Goal: Task Accomplishment & Management: Manage account settings

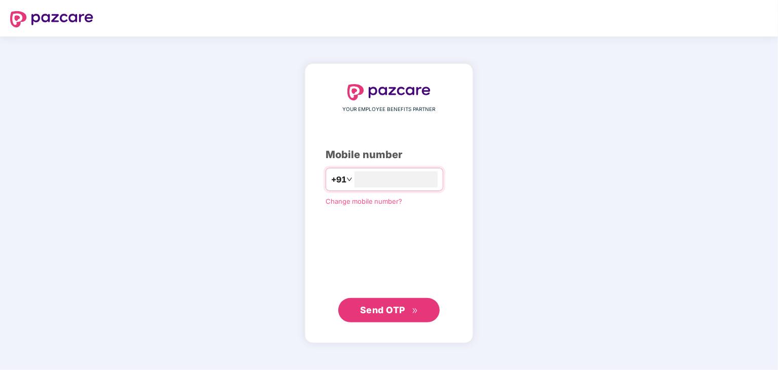
type input "**********"
click at [378, 307] on span "Send OTP" at bounding box center [382, 309] width 45 height 11
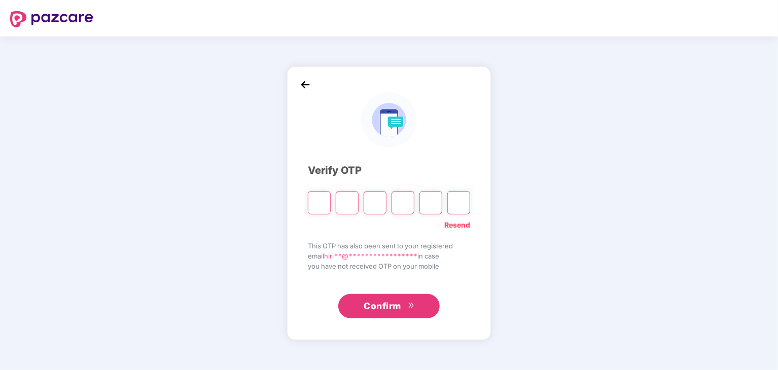
type input "*"
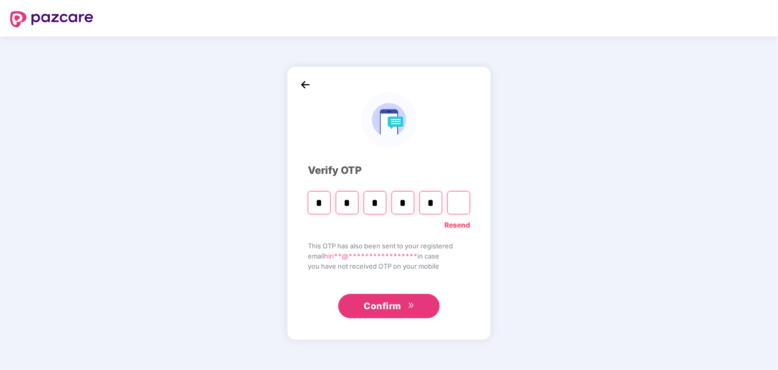
type input "*"
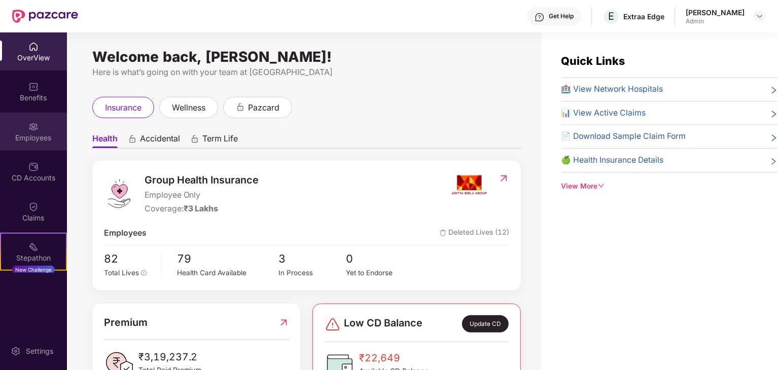
click at [20, 142] on div "Employees" at bounding box center [33, 138] width 67 height 10
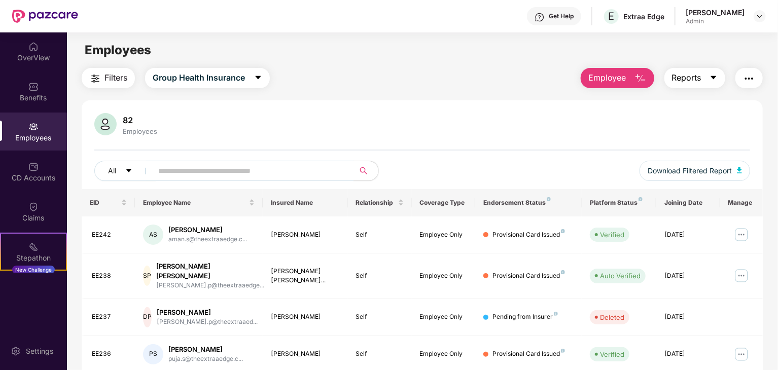
click at [718, 78] on icon "caret-down" at bounding box center [714, 78] width 8 height 8
click at [756, 77] on button "button" at bounding box center [749, 78] width 27 height 20
click at [379, 53] on div "Employees" at bounding box center [422, 50] width 711 height 19
click at [124, 167] on button "All" at bounding box center [125, 171] width 62 height 20
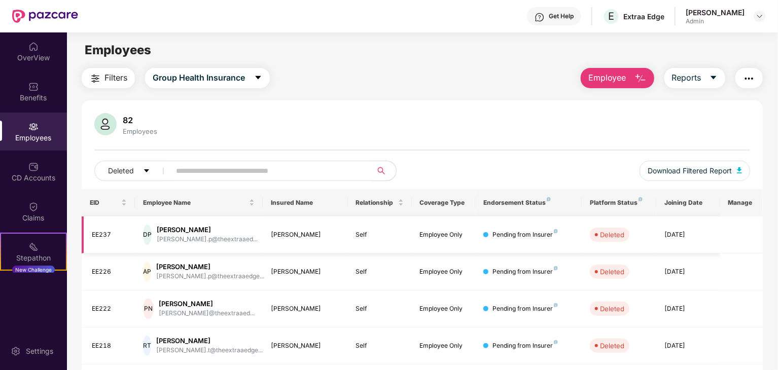
scroll to position [252, 0]
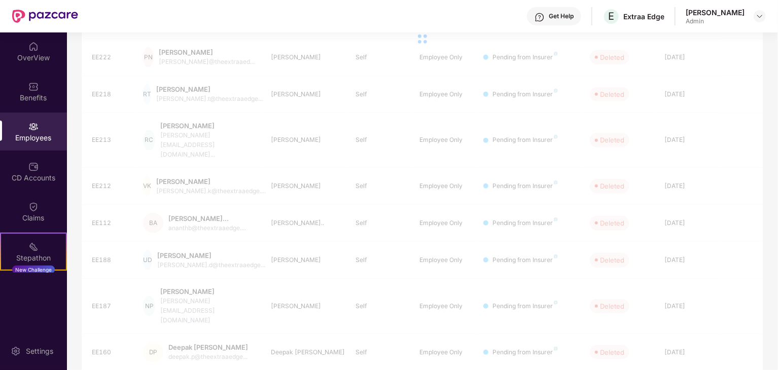
scroll to position [32, 0]
